Goal: Task Accomplishment & Management: Manage account settings

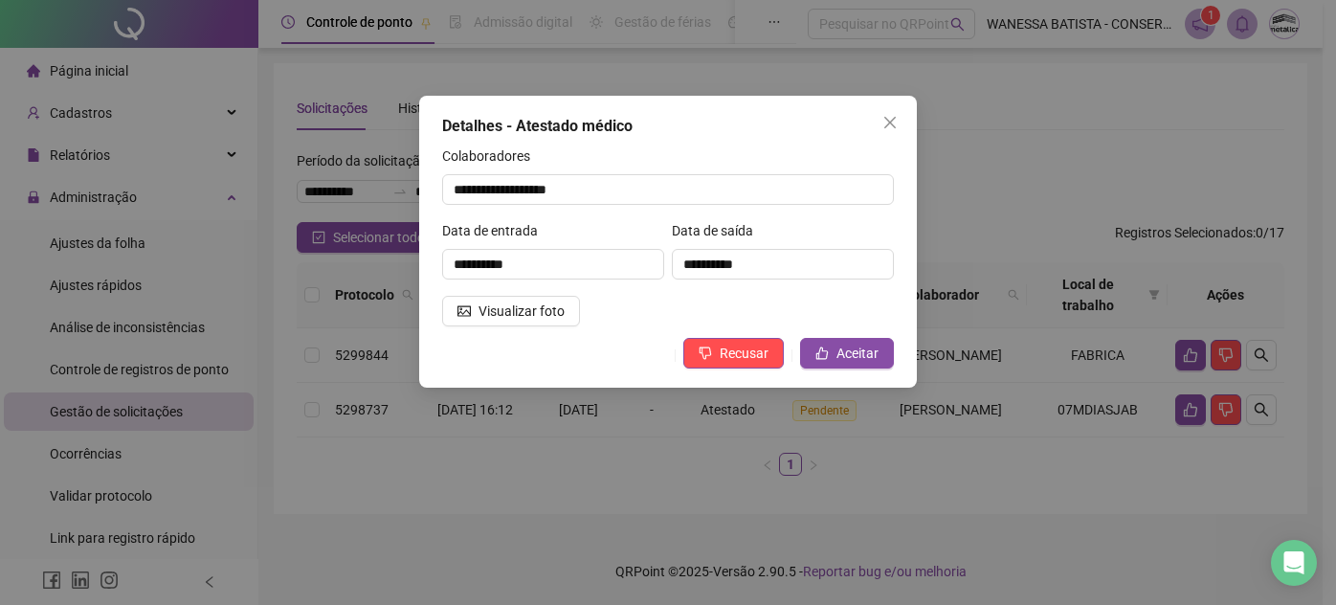
click at [827, 348] on icon "like" at bounding box center [822, 353] width 13 height 13
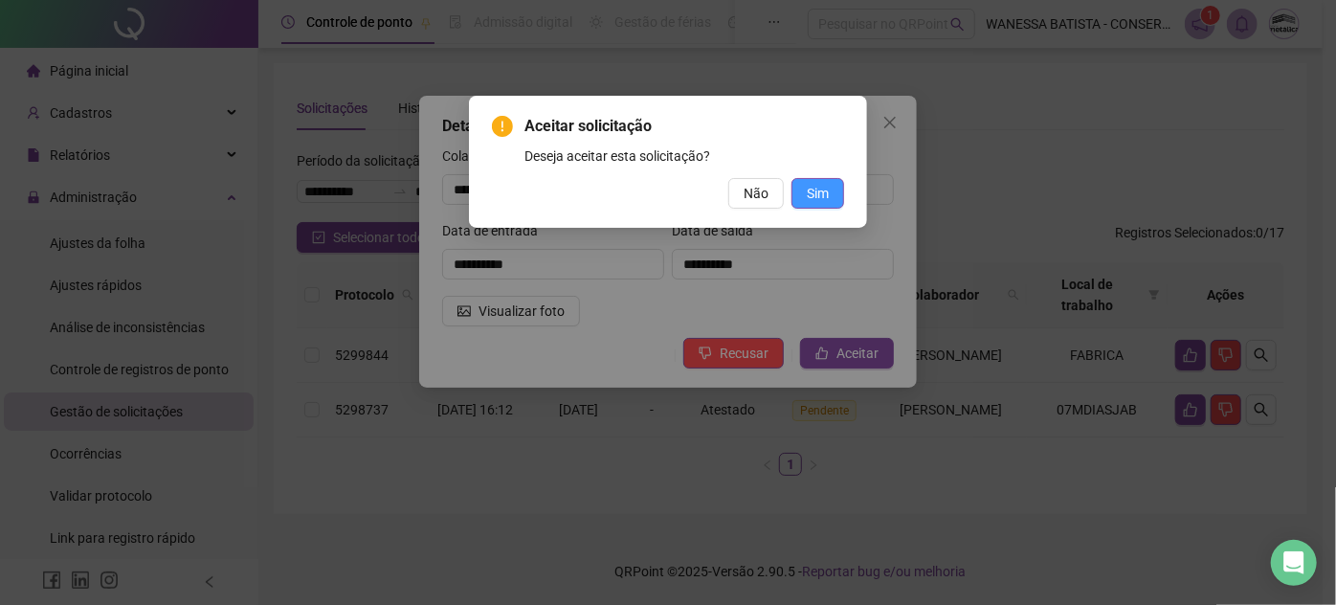
click at [833, 196] on button "Sim" at bounding box center [818, 193] width 53 height 31
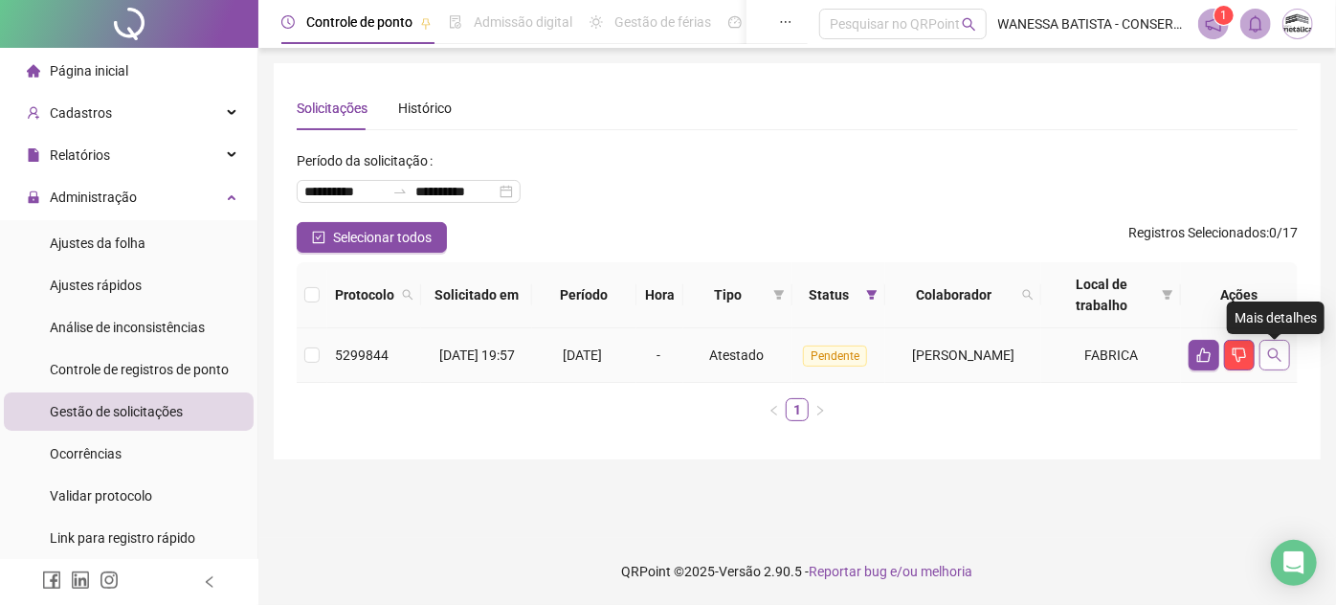
click at [1265, 354] on button "button" at bounding box center [1275, 355] width 31 height 31
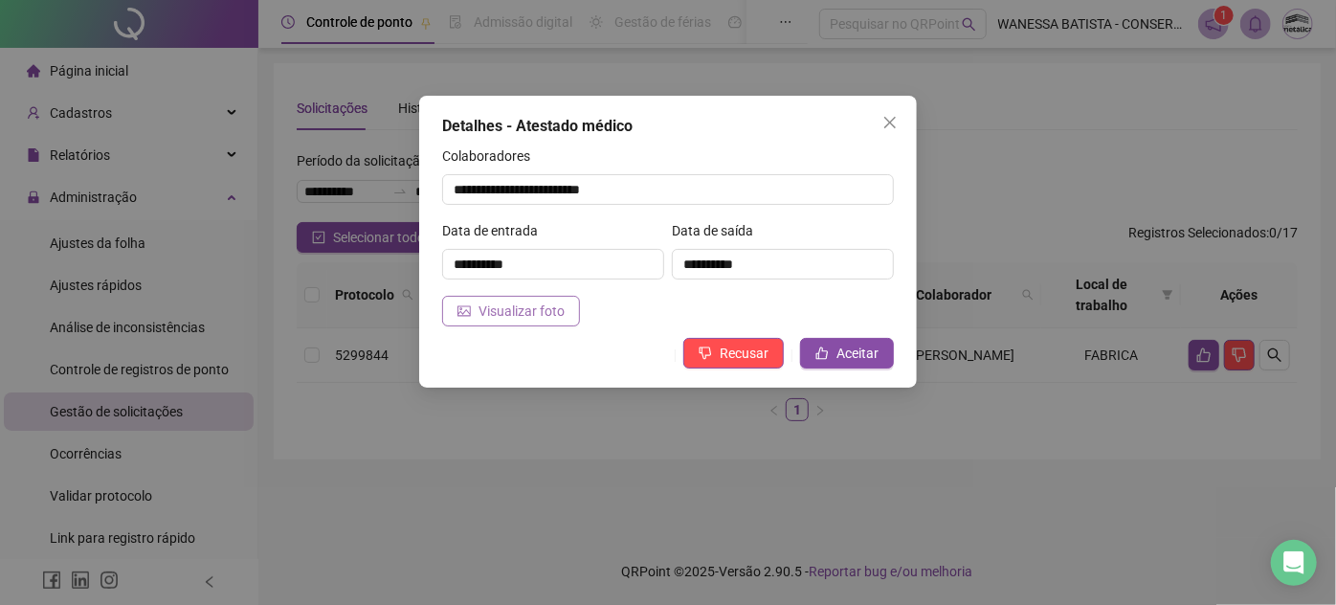
click at [529, 297] on button "Visualizar foto" at bounding box center [511, 311] width 138 height 31
click at [833, 347] on button "Aceitar" at bounding box center [847, 353] width 94 height 31
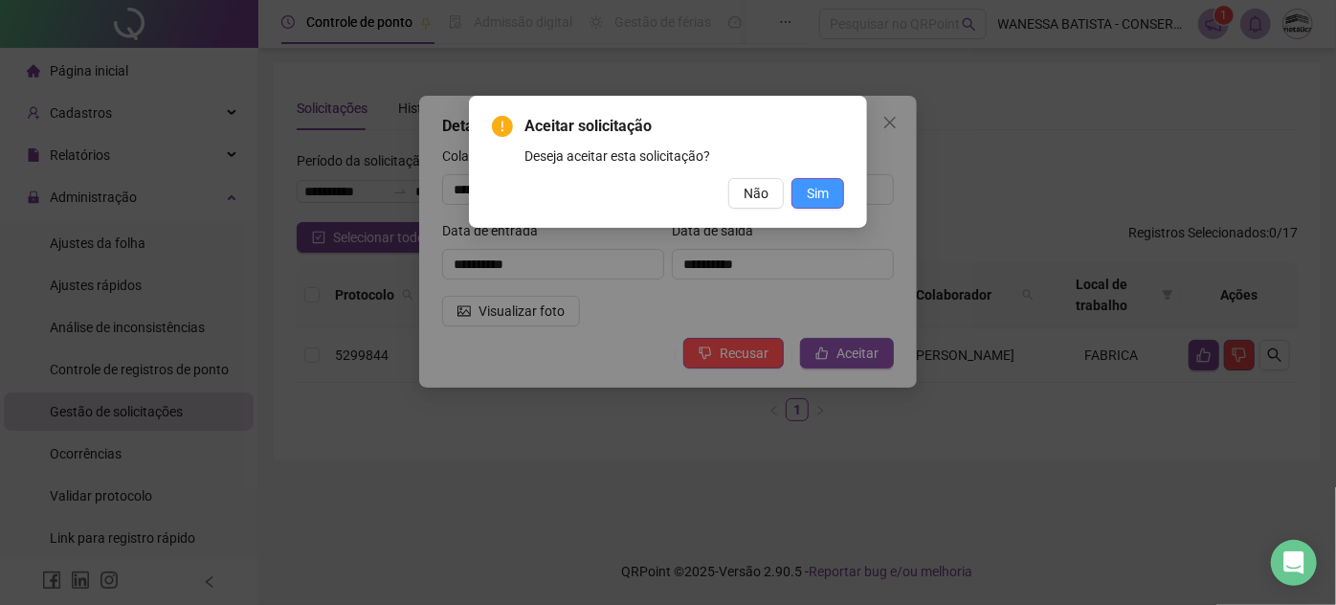
click at [816, 178] on button "Sim" at bounding box center [818, 193] width 53 height 31
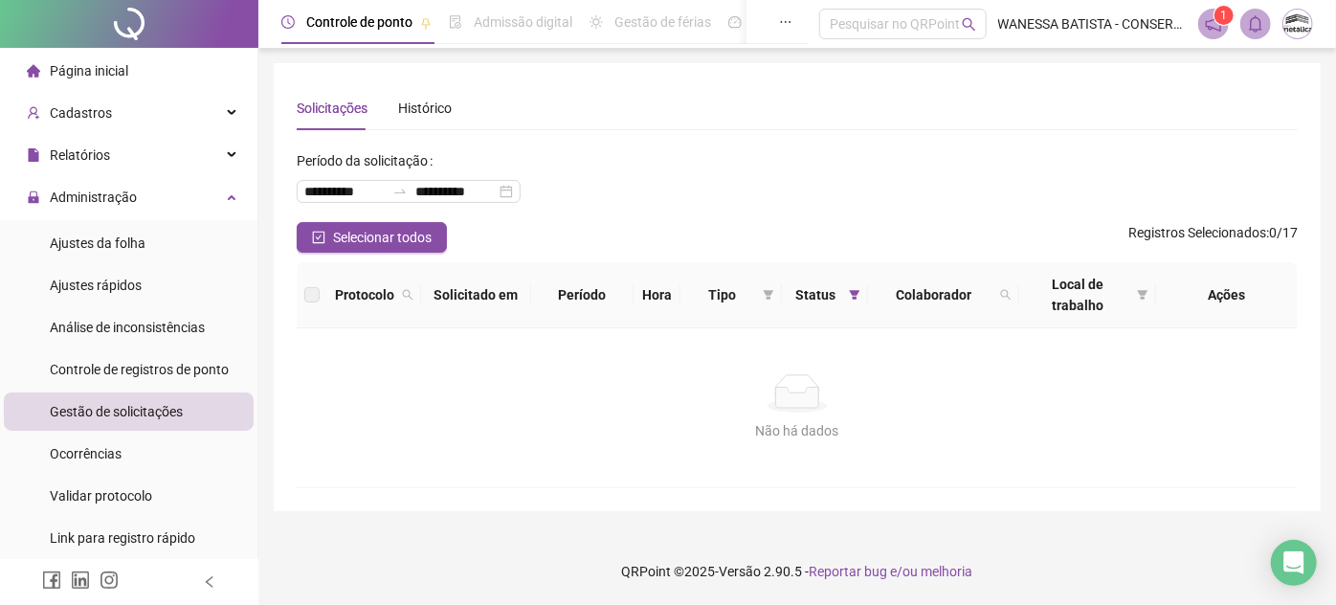
click at [141, 72] on li "Página inicial" at bounding box center [129, 71] width 250 height 38
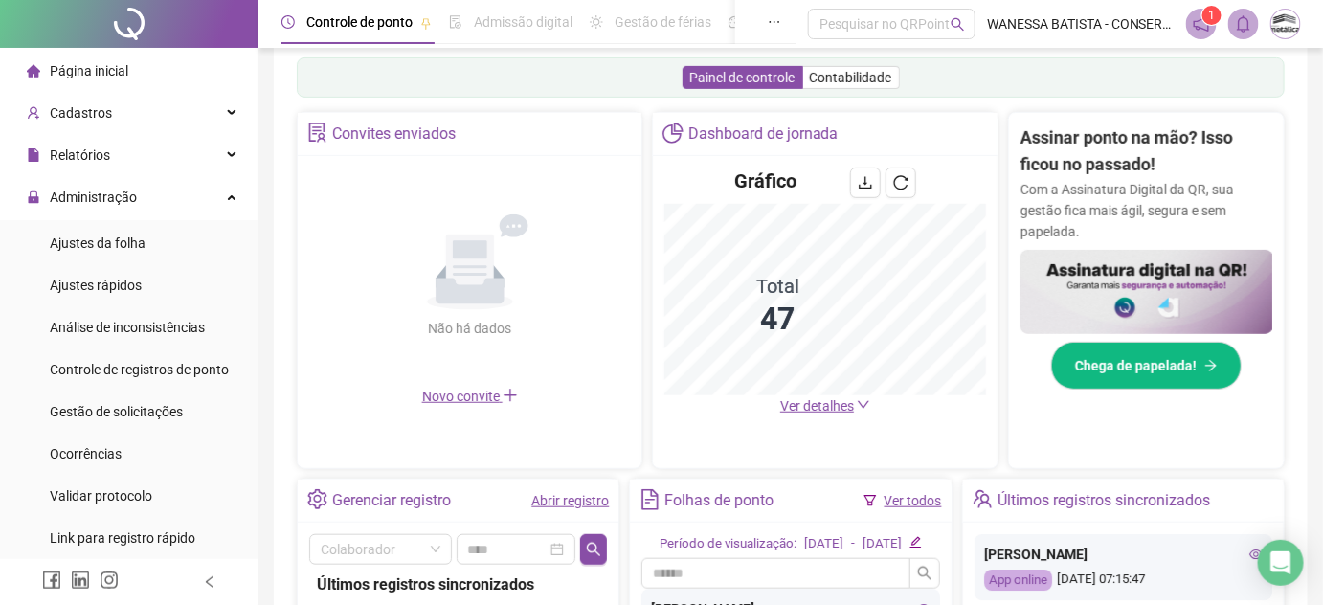
scroll to position [347, 0]
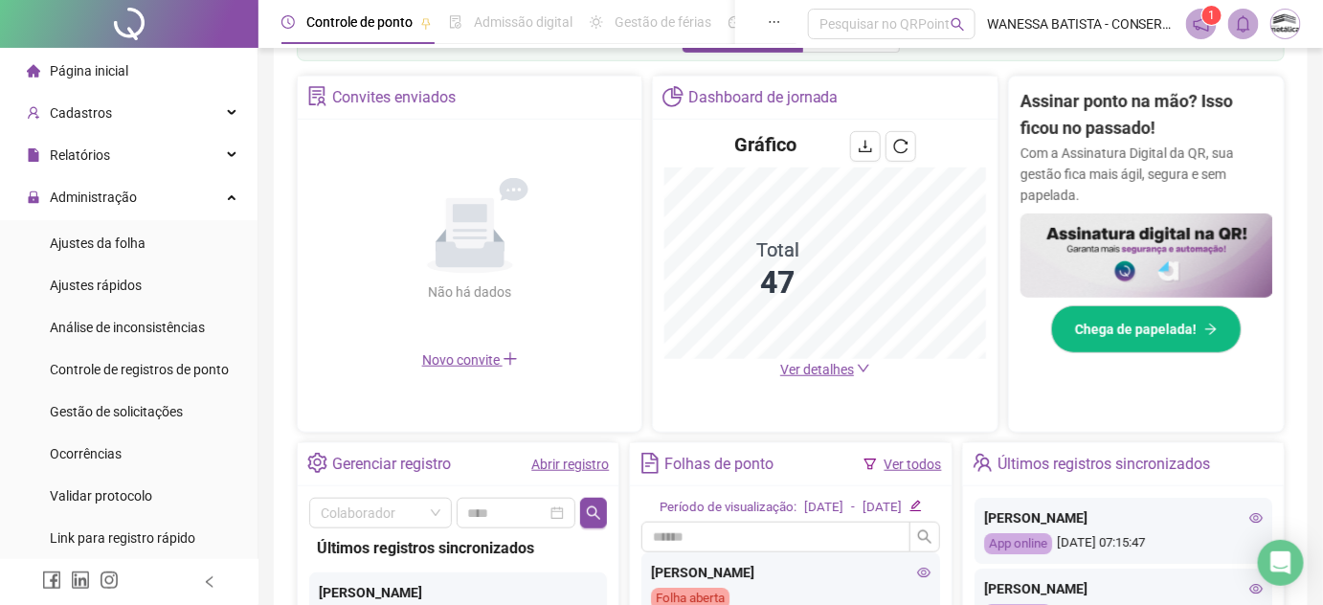
click at [806, 368] on span "Ver detalhes" at bounding box center [817, 369] width 74 height 15
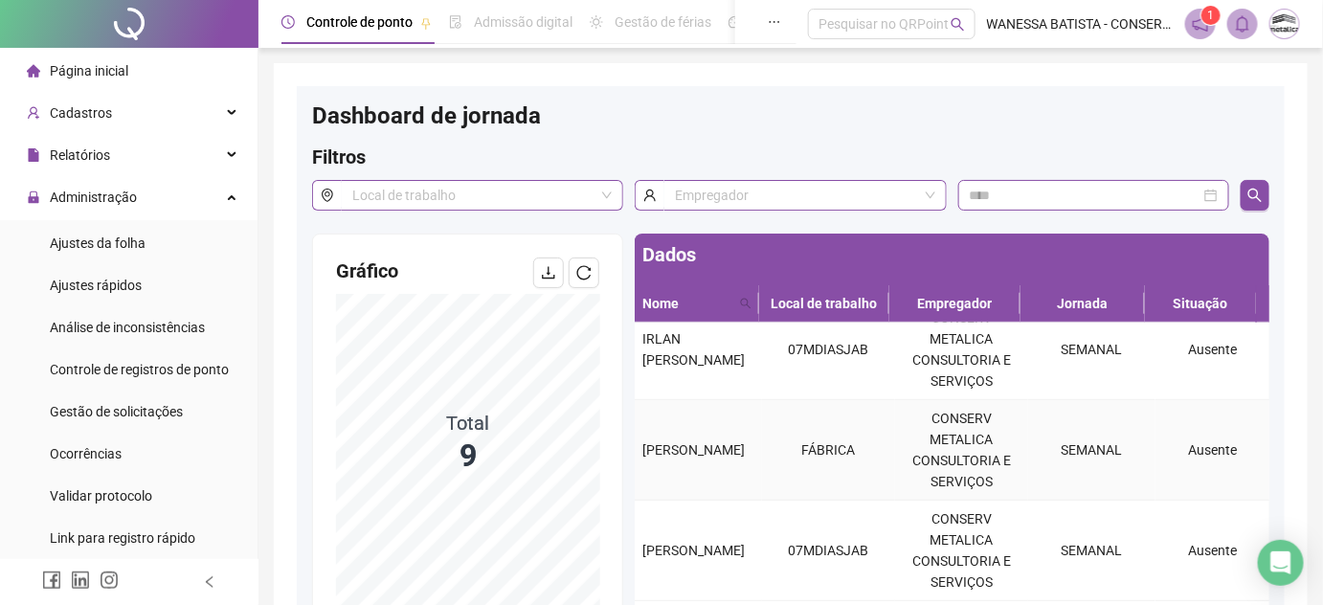
scroll to position [260, 0]
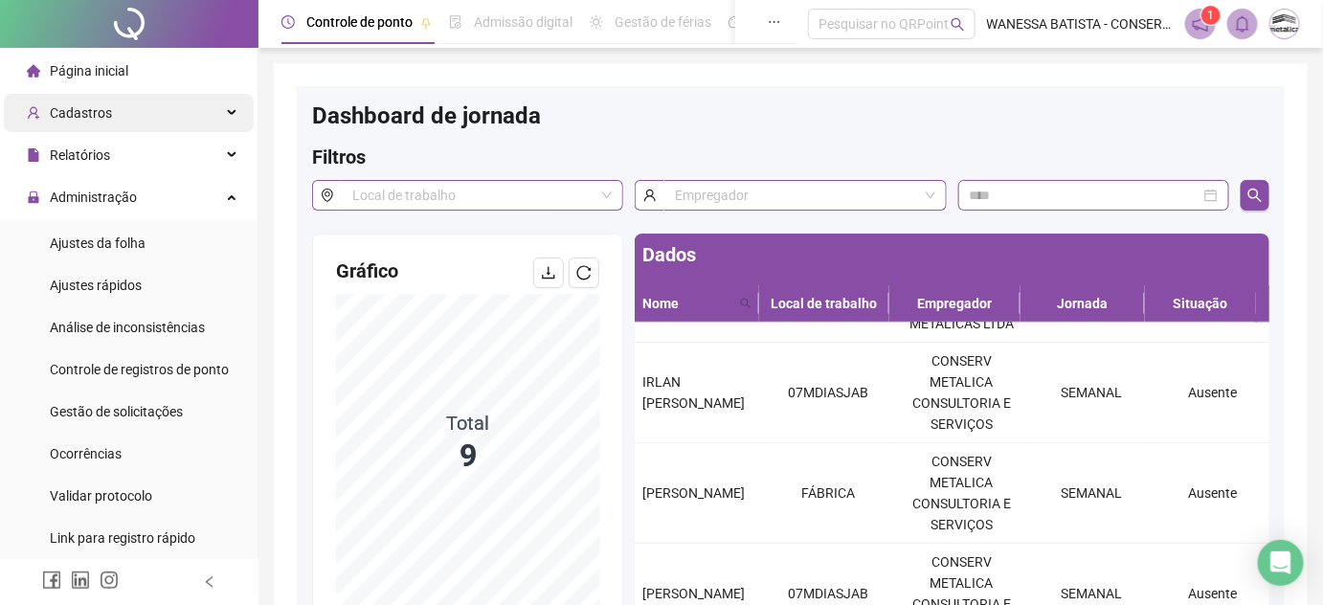
click at [116, 113] on div "Cadastros" at bounding box center [129, 113] width 250 height 38
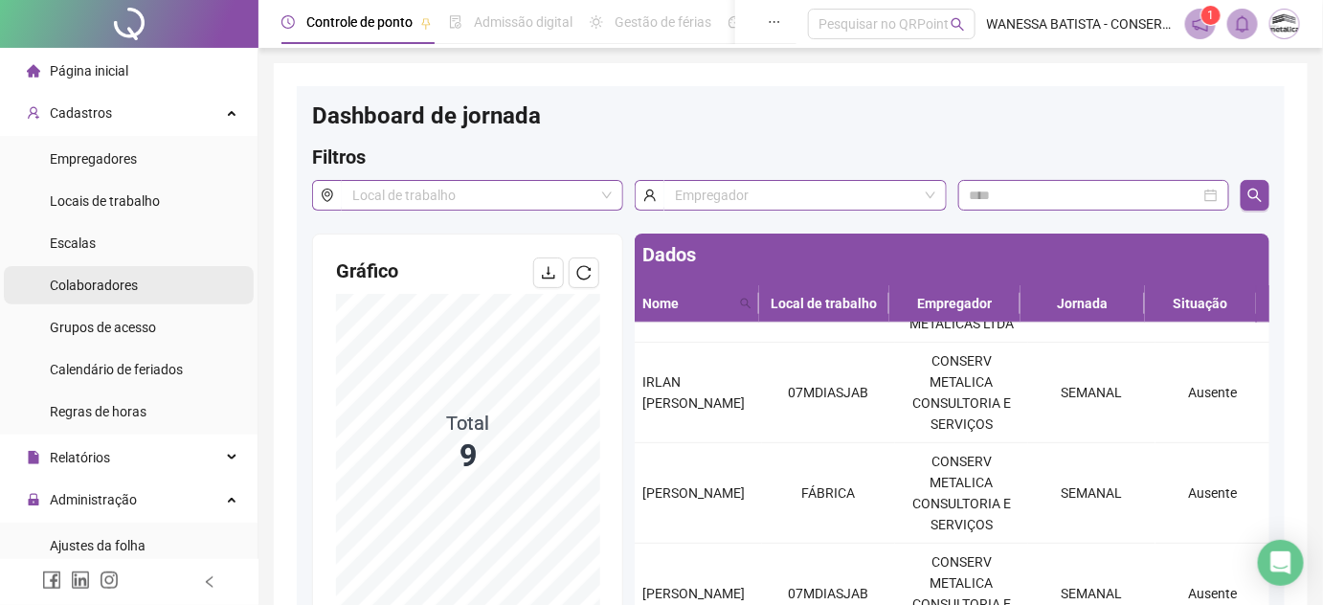
click at [120, 291] on span "Colaboradores" at bounding box center [94, 285] width 88 height 15
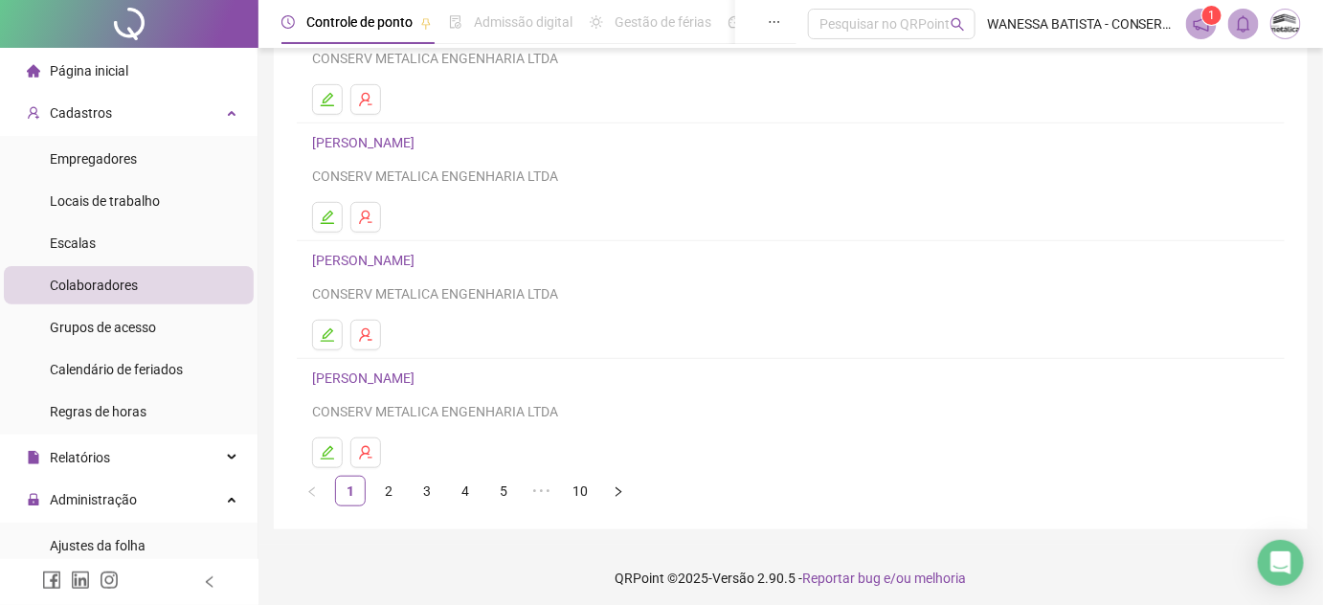
scroll to position [319, 0]
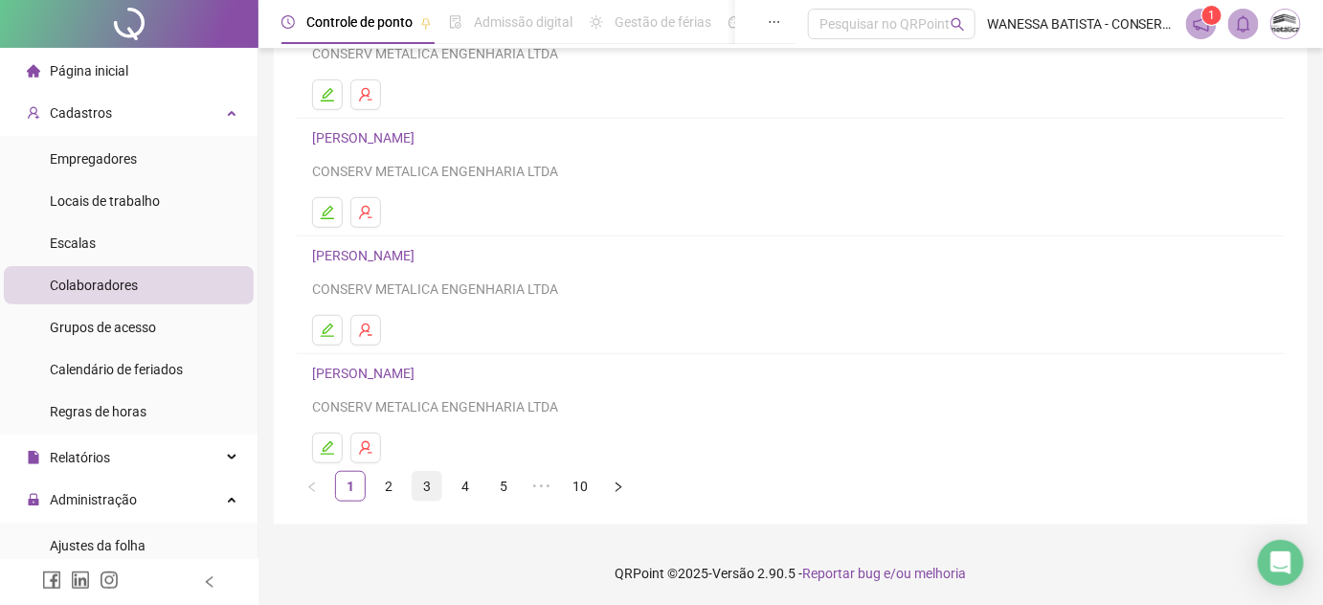
click at [418, 484] on link "3" at bounding box center [427, 486] width 29 height 29
click at [471, 482] on link "4" at bounding box center [465, 486] width 29 height 29
click at [504, 481] on link "5" at bounding box center [503, 486] width 29 height 29
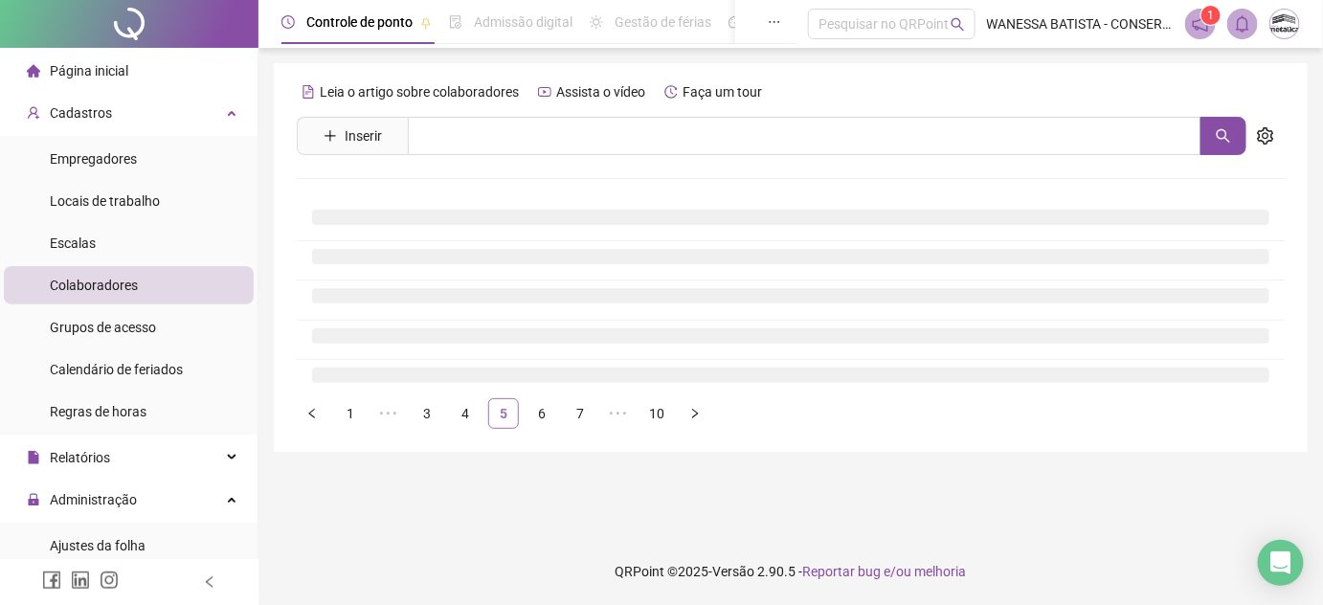
scroll to position [0, 0]
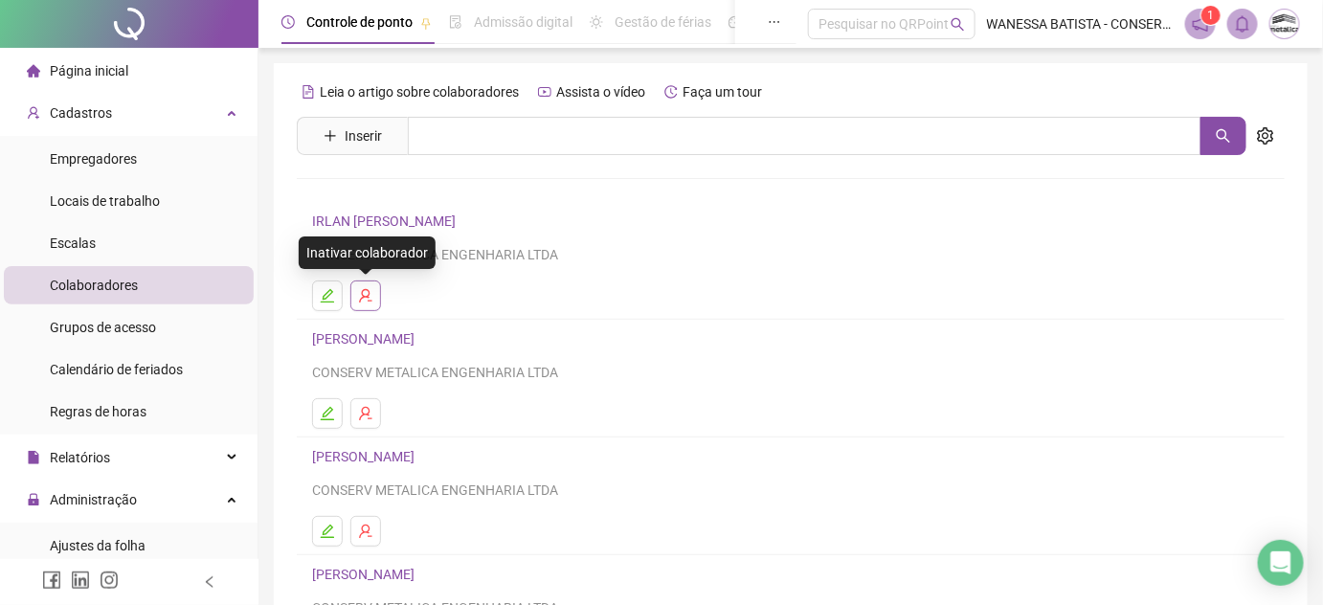
click at [370, 302] on icon "user-delete" at bounding box center [365, 295] width 15 height 15
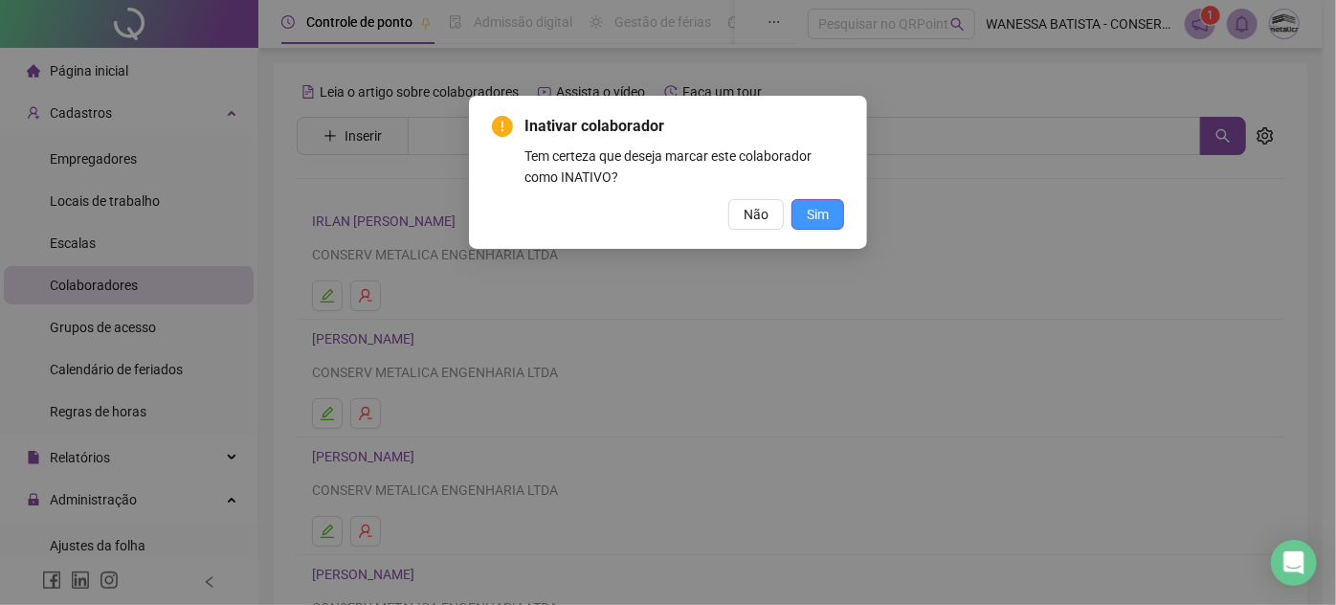
click at [814, 209] on span "Sim" at bounding box center [818, 214] width 22 height 21
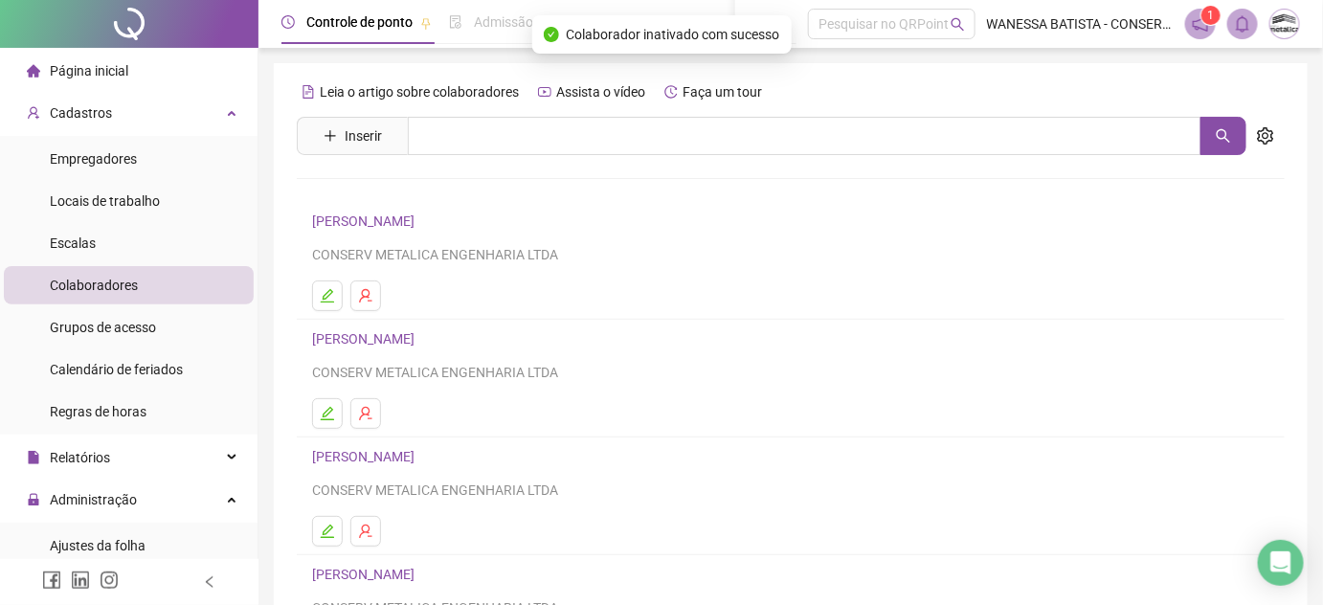
click at [166, 63] on li "Página inicial" at bounding box center [129, 71] width 250 height 38
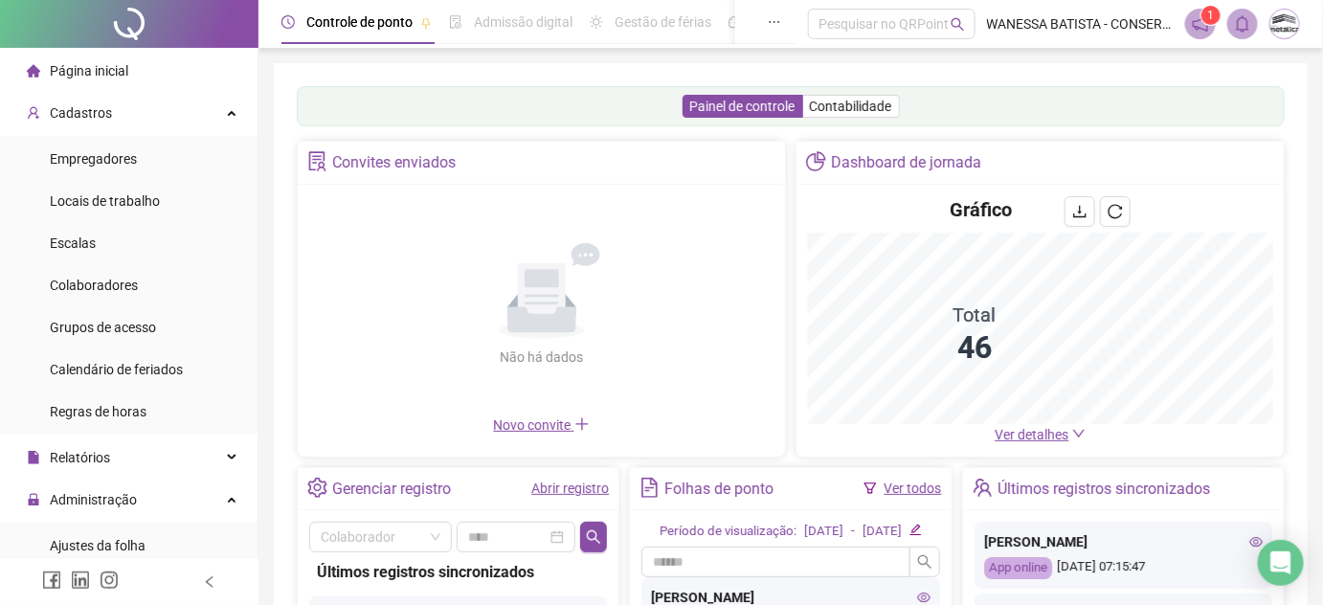
click at [1034, 436] on span "Ver detalhes" at bounding box center [1032, 434] width 74 height 15
